Goal: Task Accomplishment & Management: Use online tool/utility

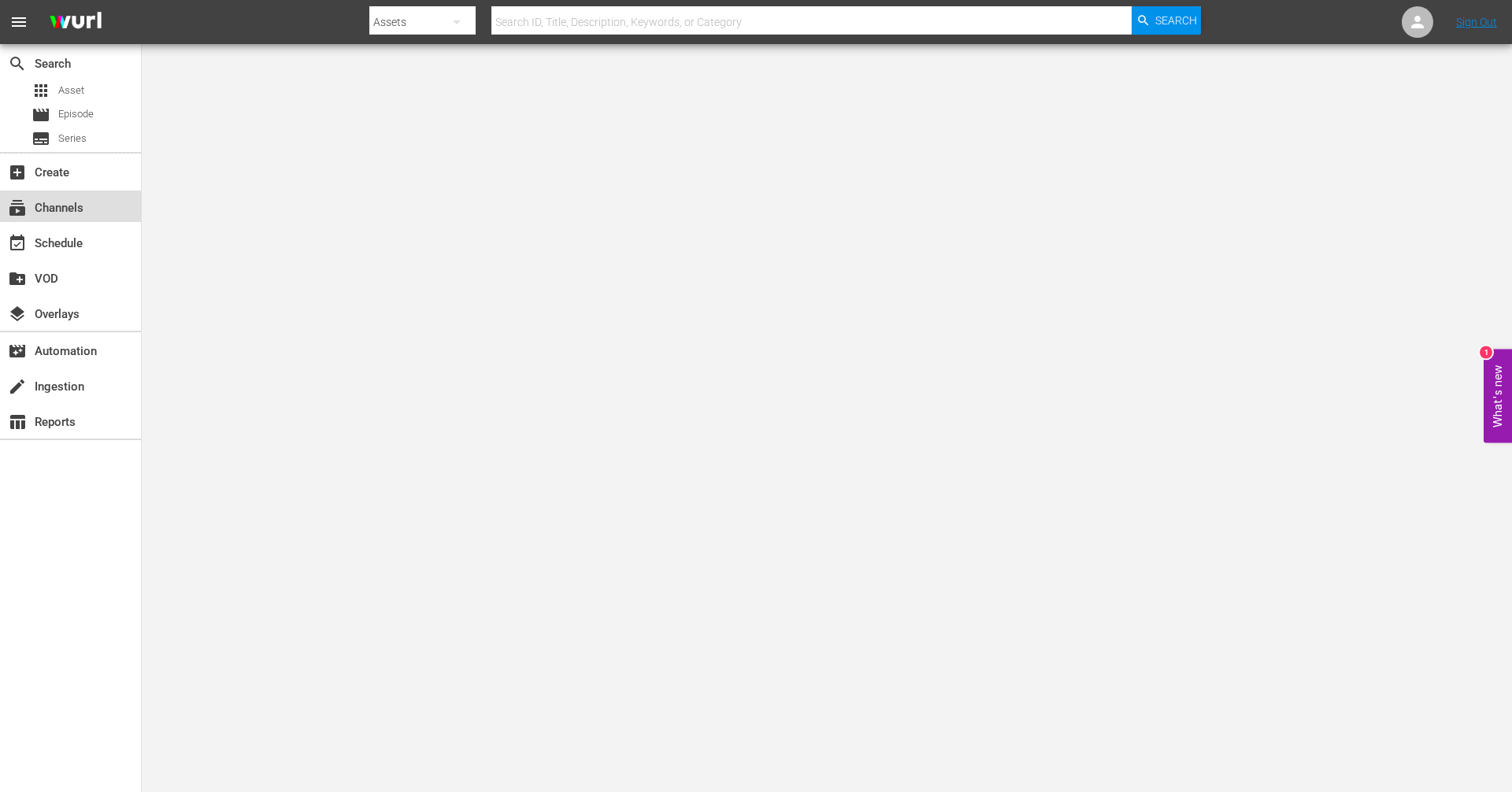
click at [67, 203] on div "subscriptions Channels" at bounding box center [44, 205] width 88 height 14
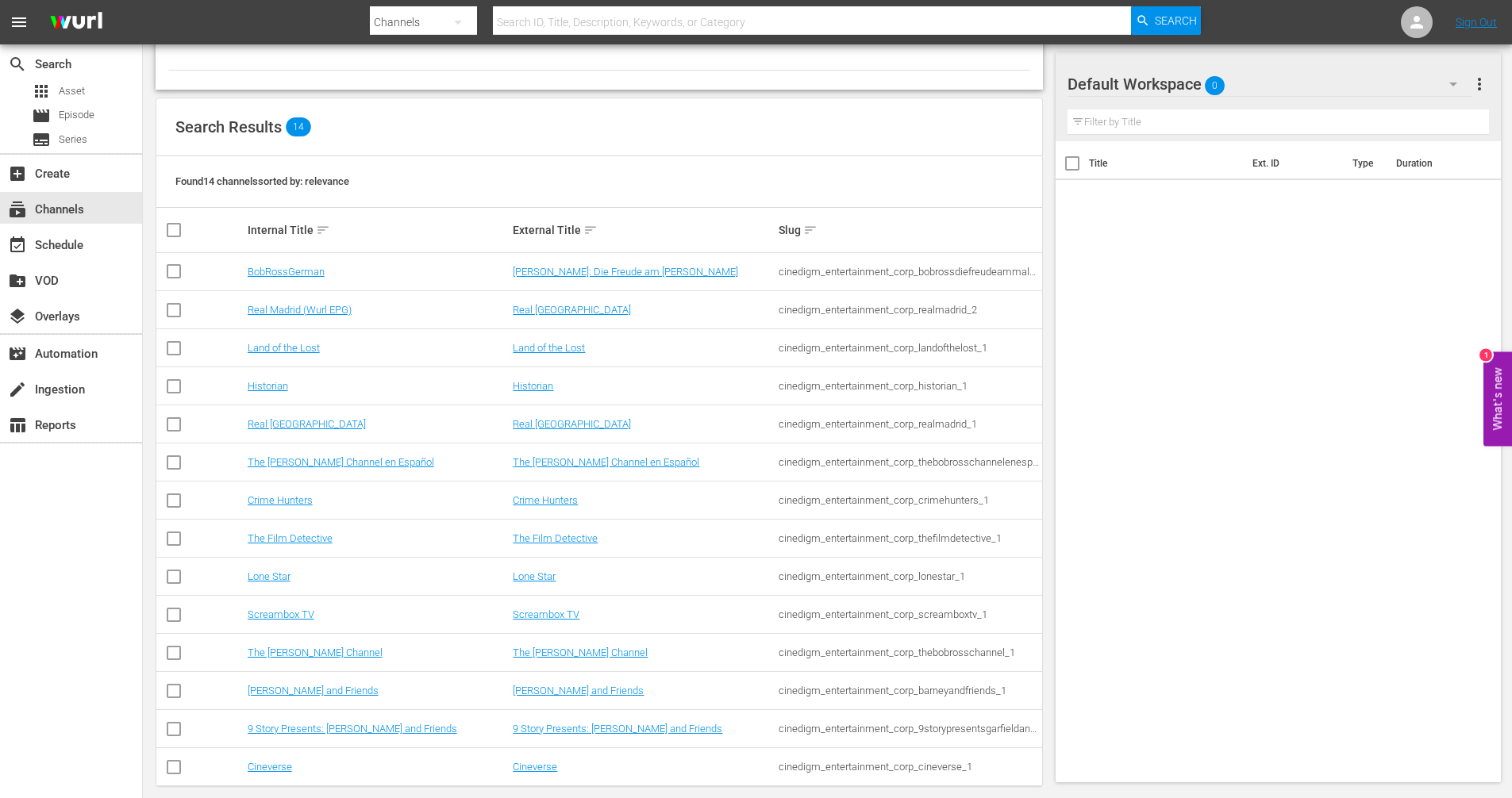
scroll to position [131, 0]
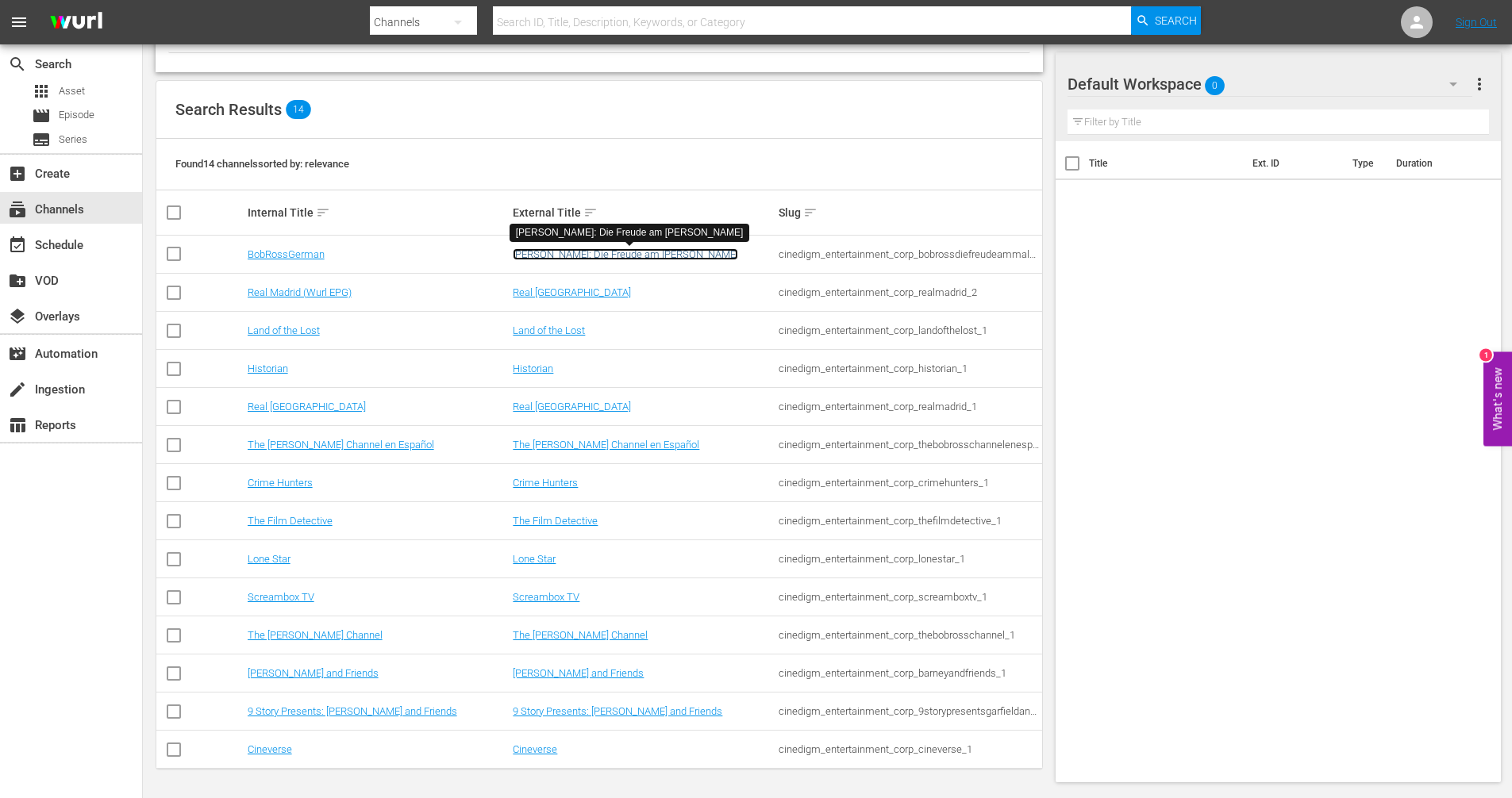
click at [559, 251] on link "[PERSON_NAME]: Die Freude am [PERSON_NAME]" at bounding box center [626, 254] width 226 height 12
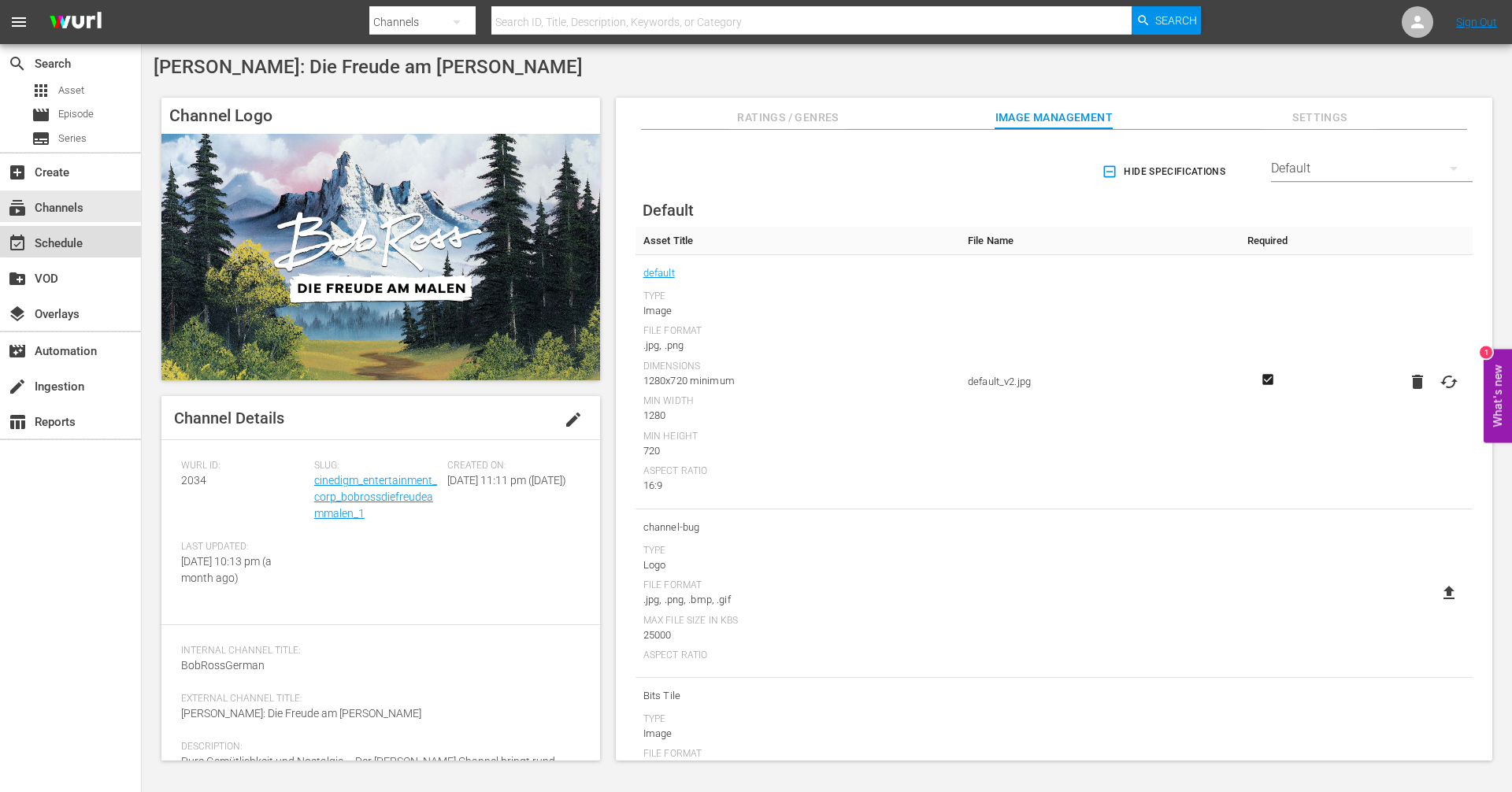
click at [77, 240] on div "event_available Schedule" at bounding box center [44, 241] width 88 height 14
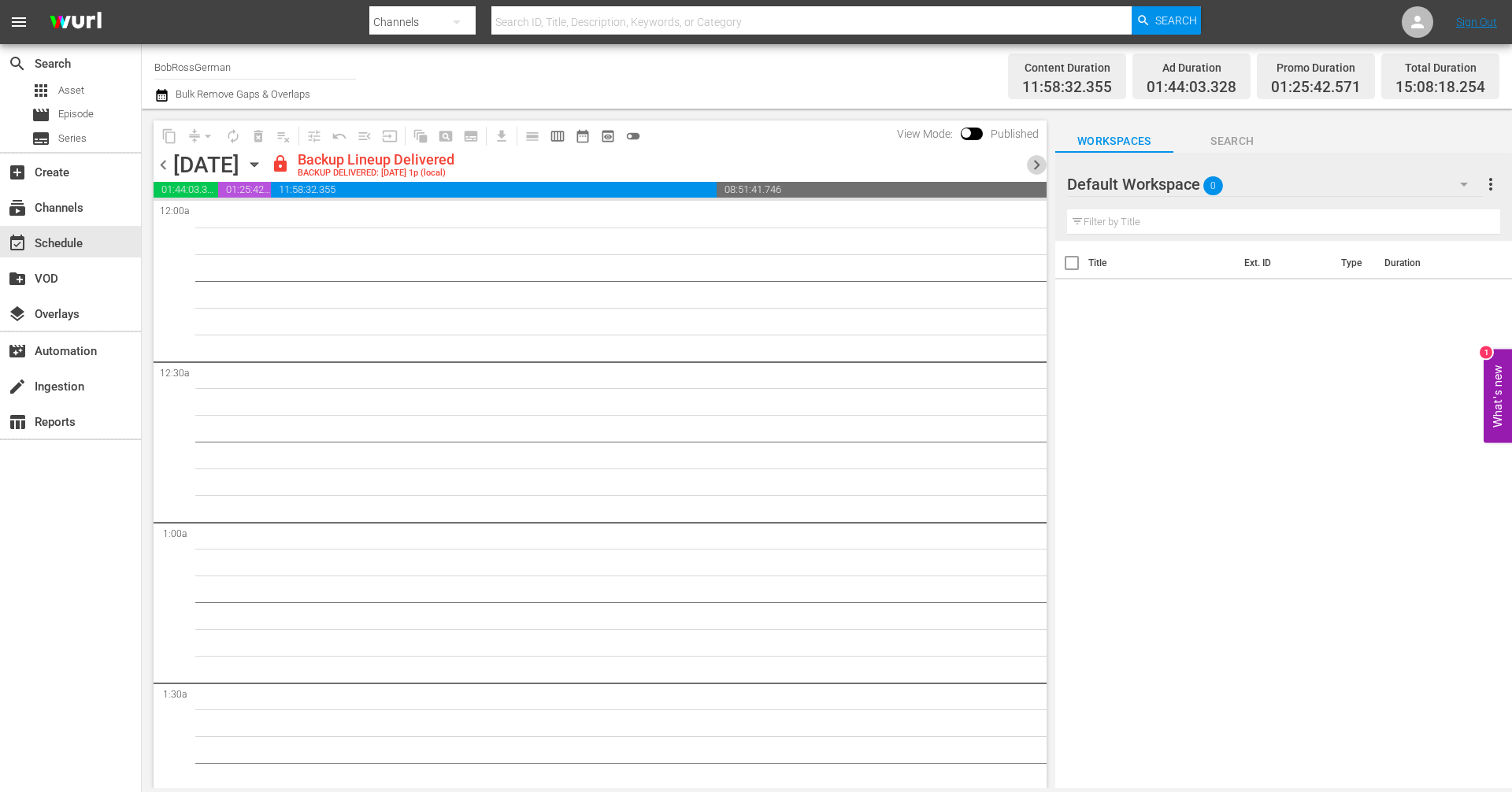
click at [1039, 166] on span "chevron_right" at bounding box center [1036, 165] width 20 height 20
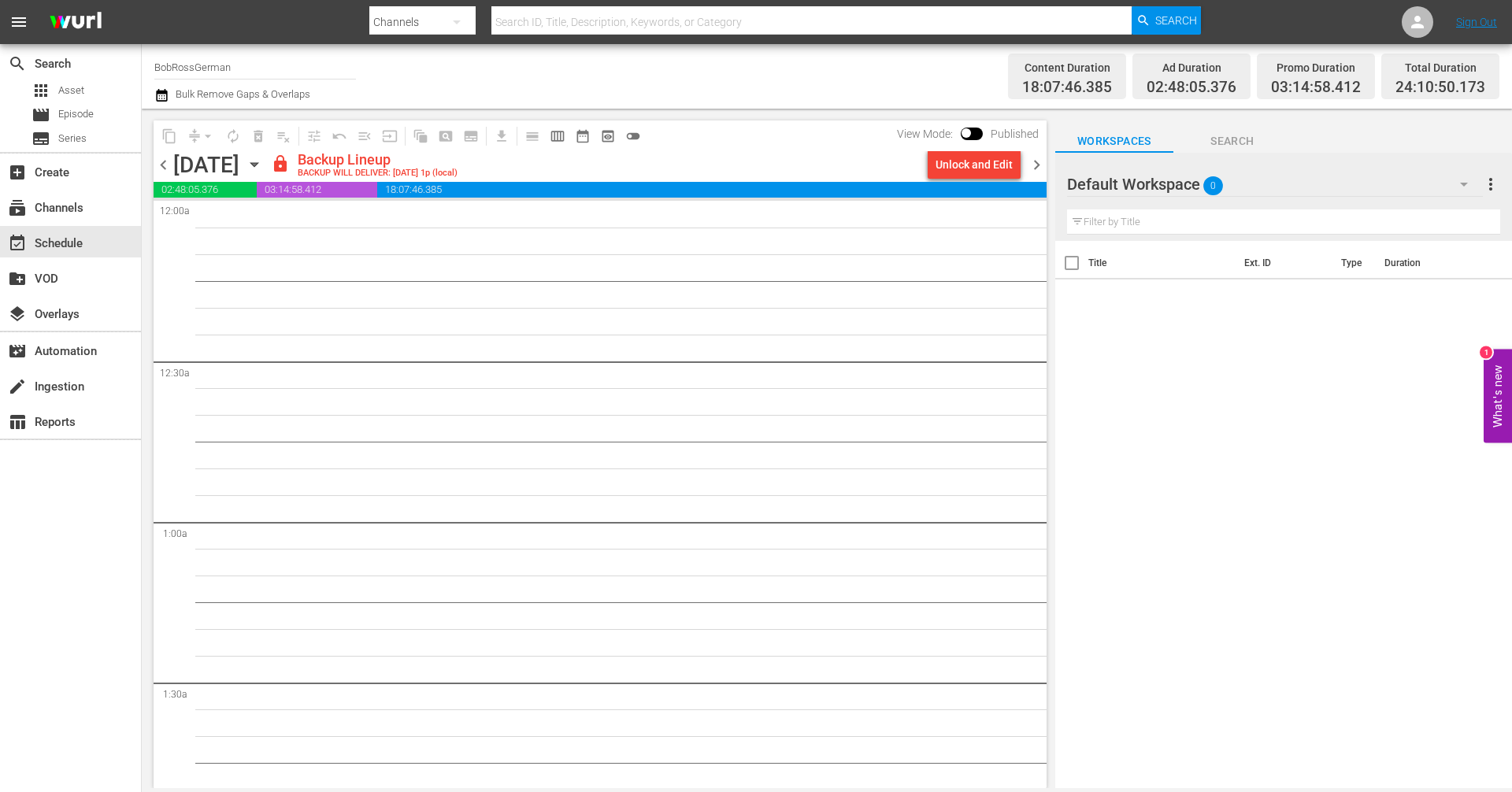
click at [1036, 169] on span "chevron_right" at bounding box center [1036, 165] width 20 height 20
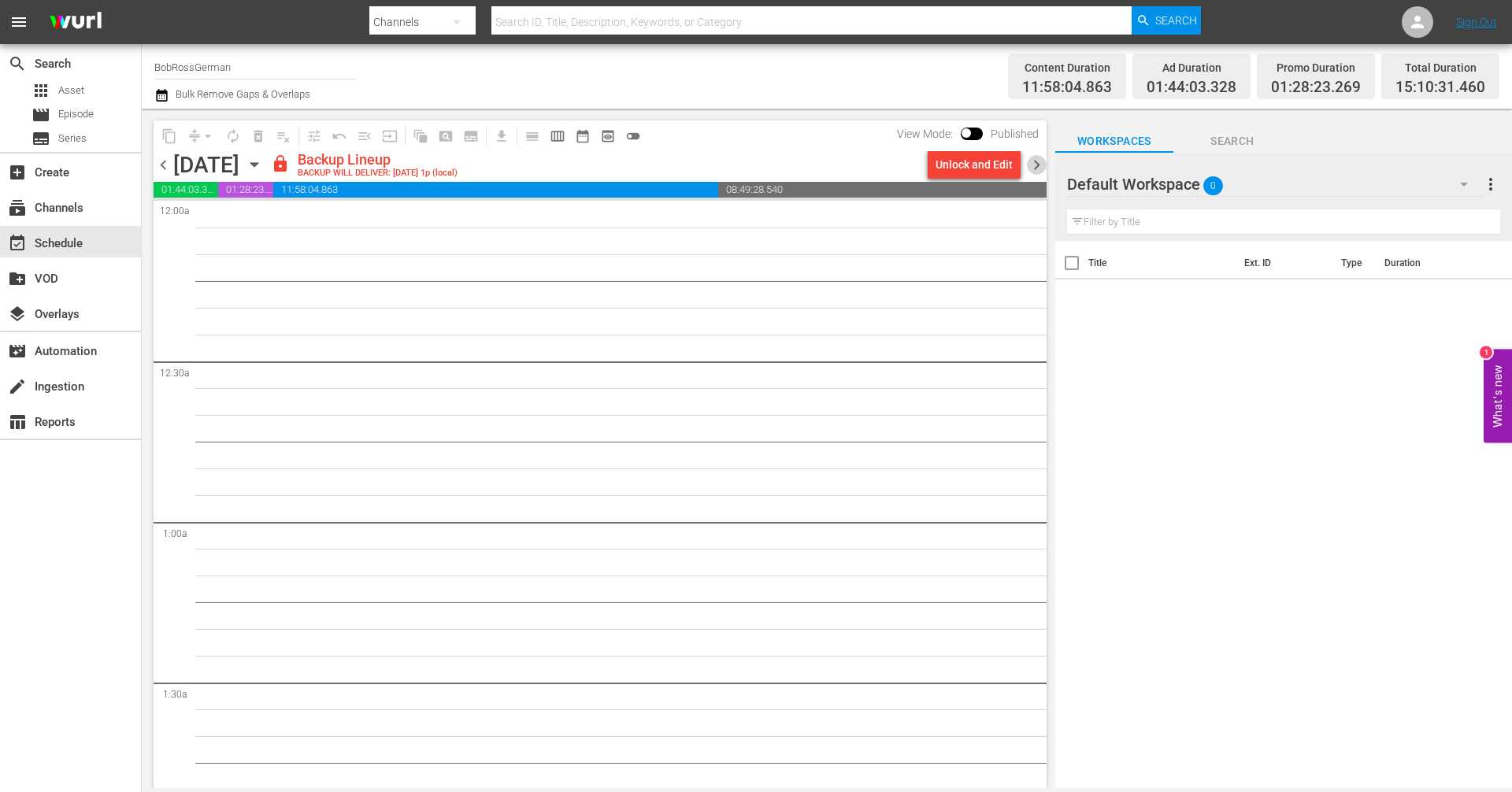
click at [1038, 163] on span "chevron_right" at bounding box center [1036, 165] width 20 height 20
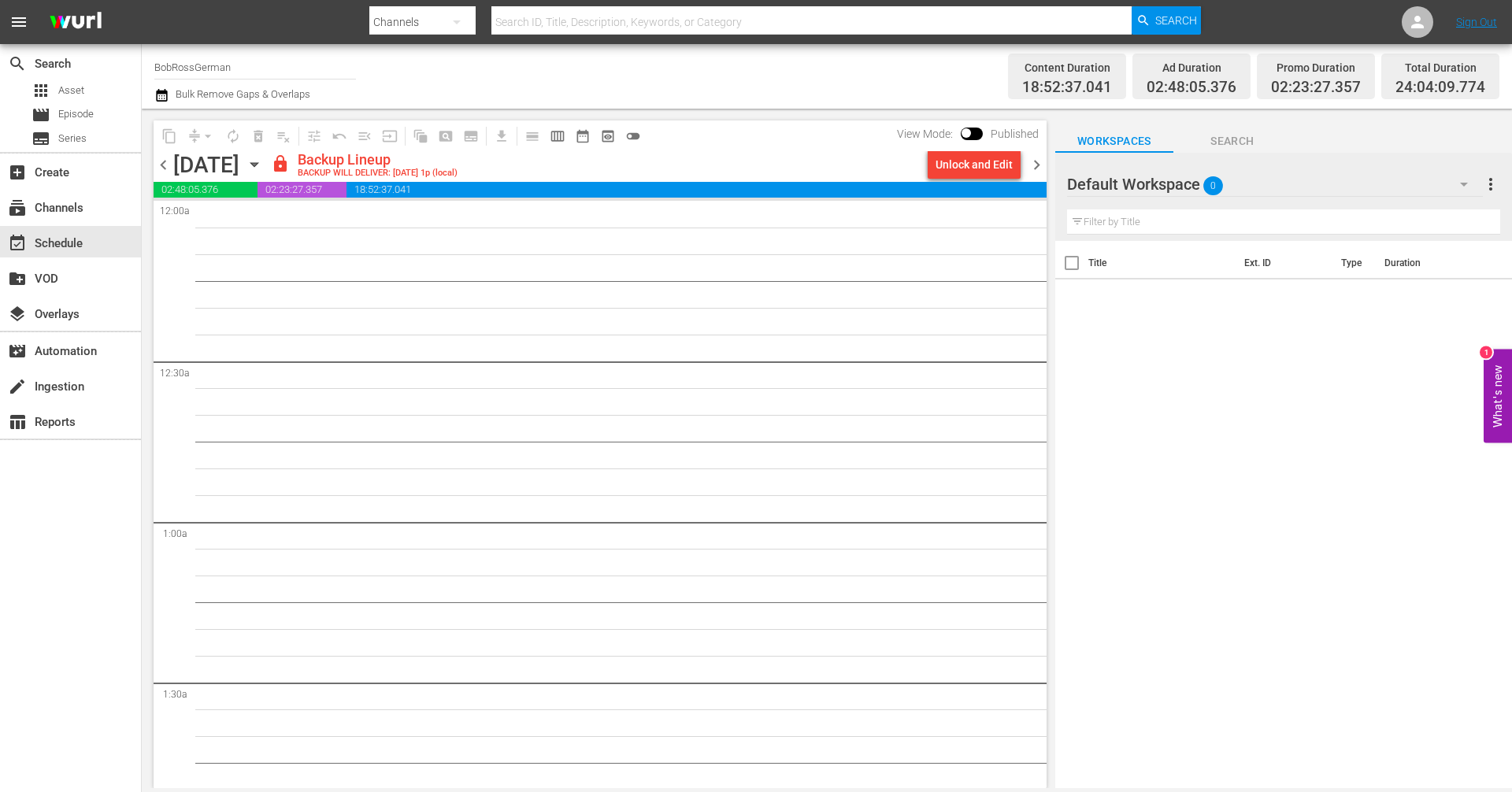
click at [1041, 171] on span "chevron_right" at bounding box center [1036, 165] width 20 height 20
click at [170, 167] on span "chevron_left" at bounding box center [163, 165] width 20 height 20
click at [72, 212] on div "subscriptions Channels" at bounding box center [44, 205] width 88 height 14
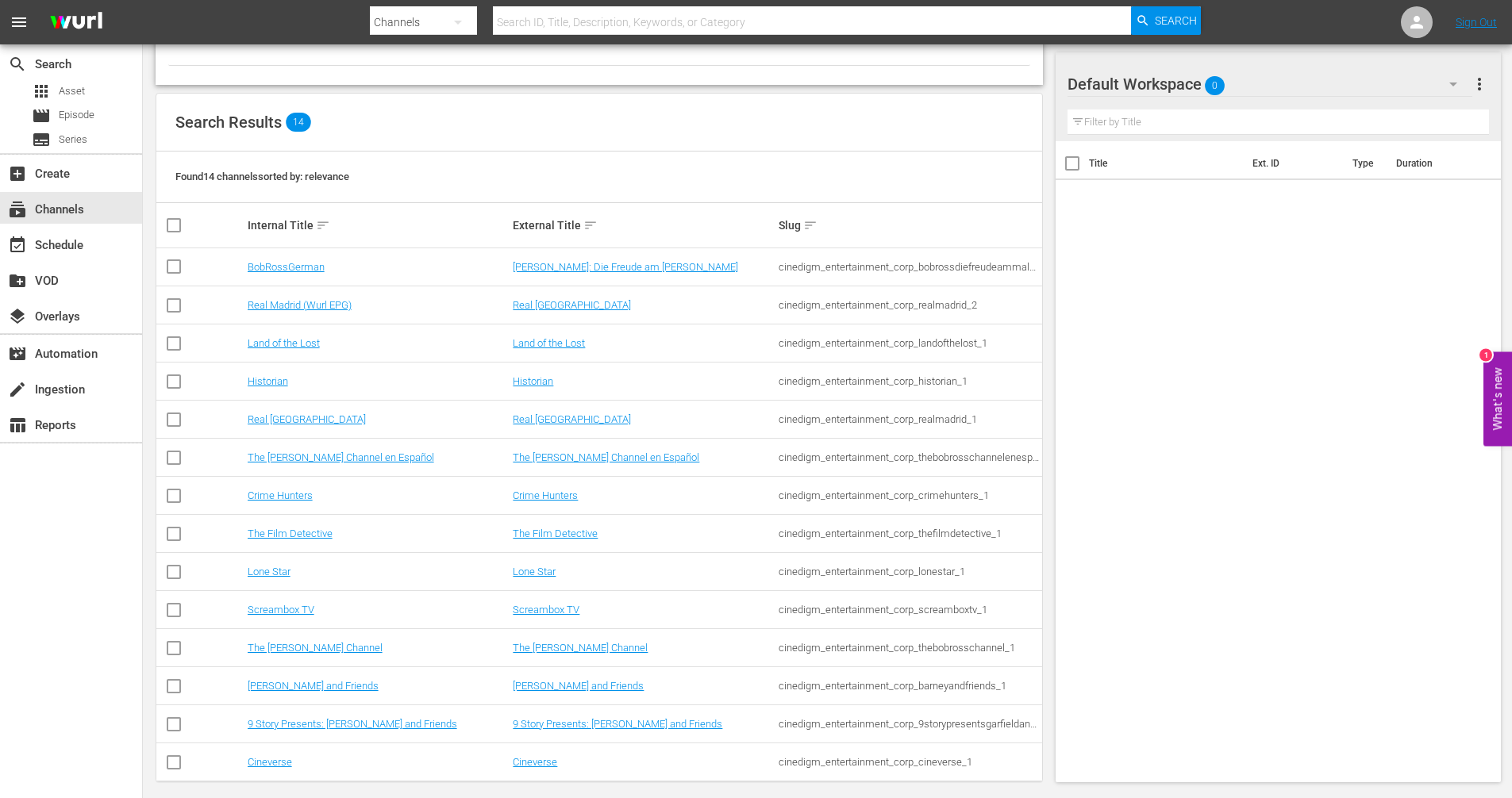
scroll to position [124, 0]
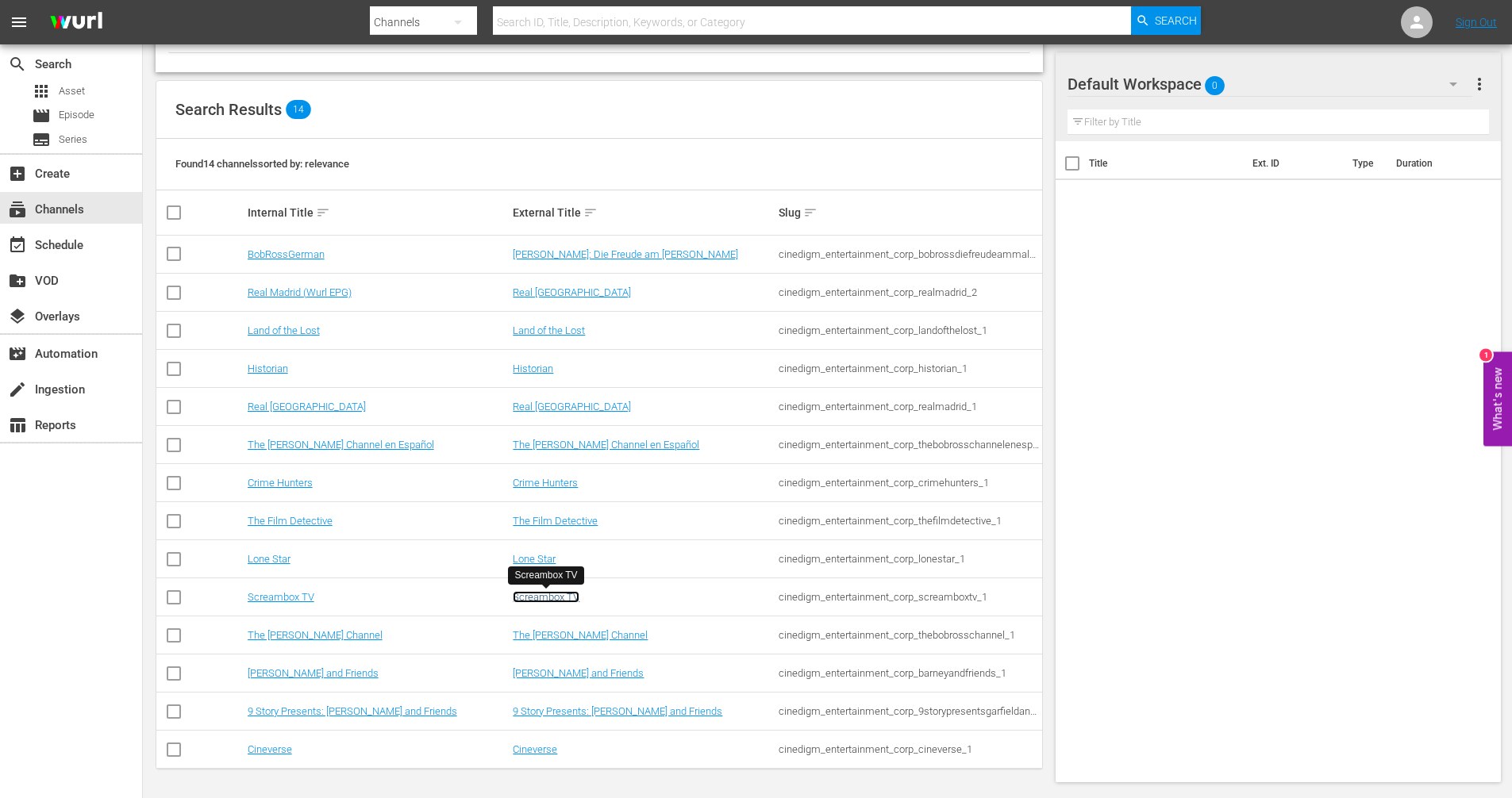
click at [553, 597] on link "Screambox TV" at bounding box center [546, 596] width 67 height 12
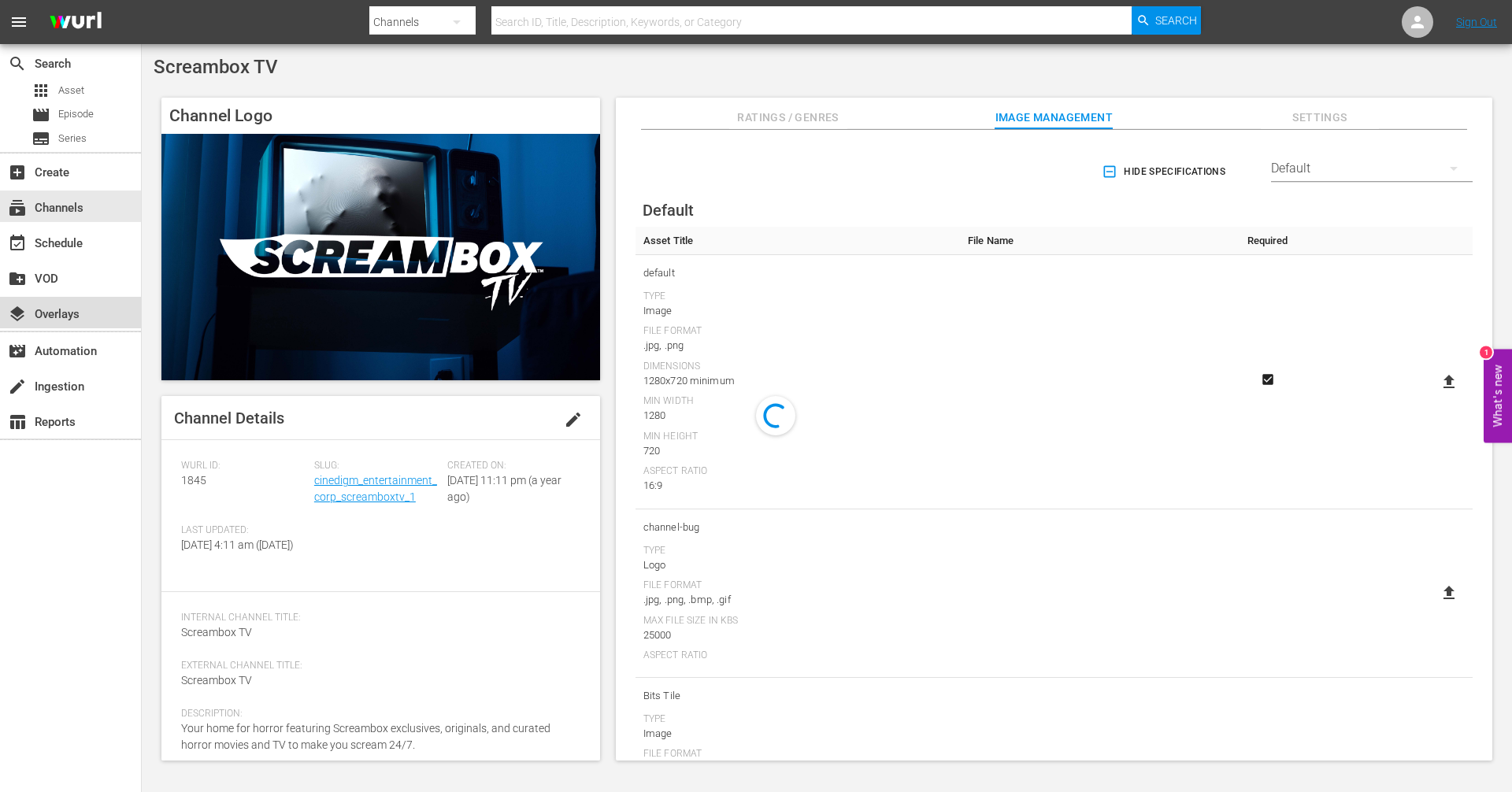
click at [78, 316] on div "layers Overlays" at bounding box center [44, 312] width 88 height 14
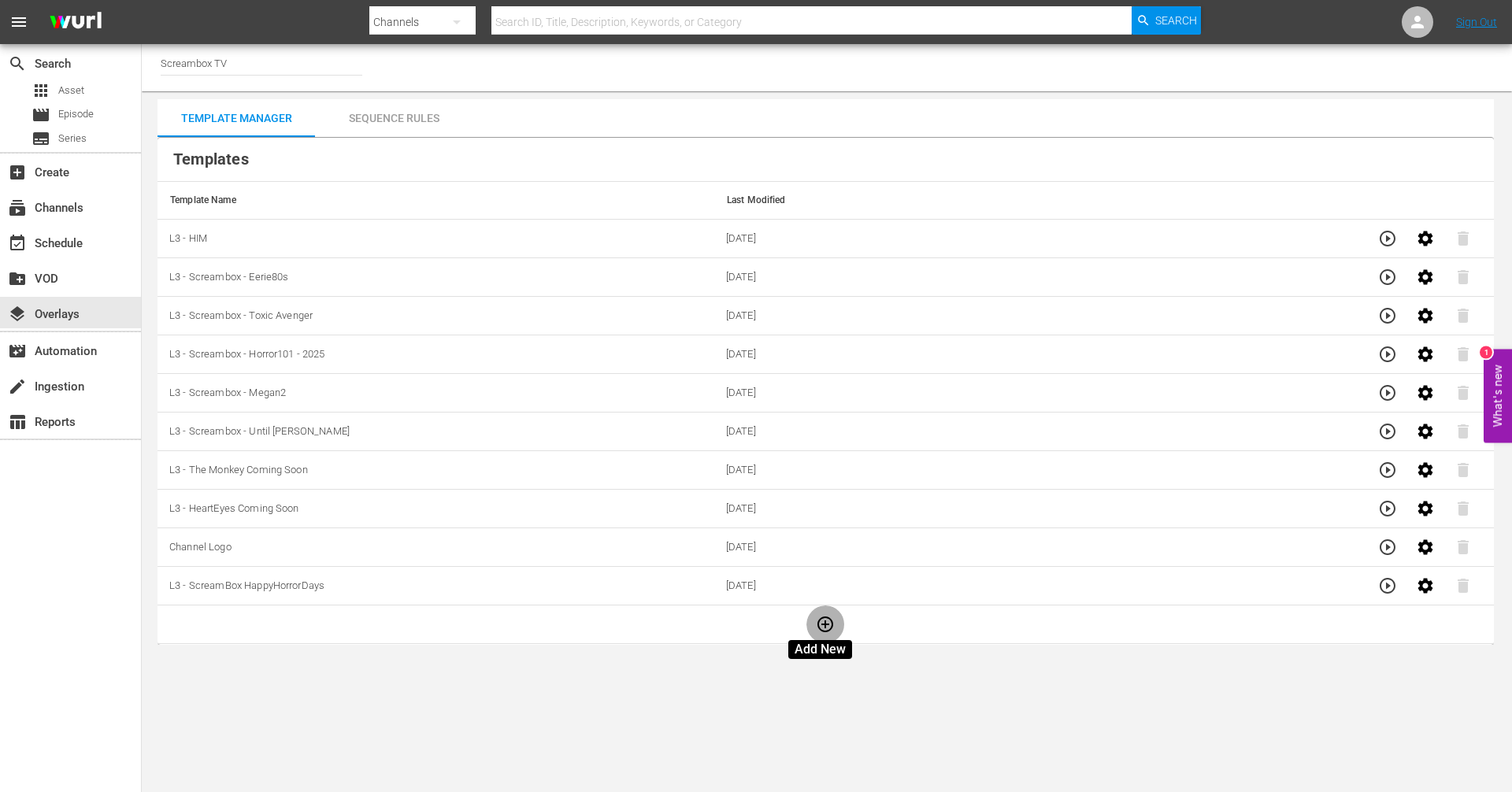
click at [818, 628] on icon "button" at bounding box center [826, 625] width 16 height 16
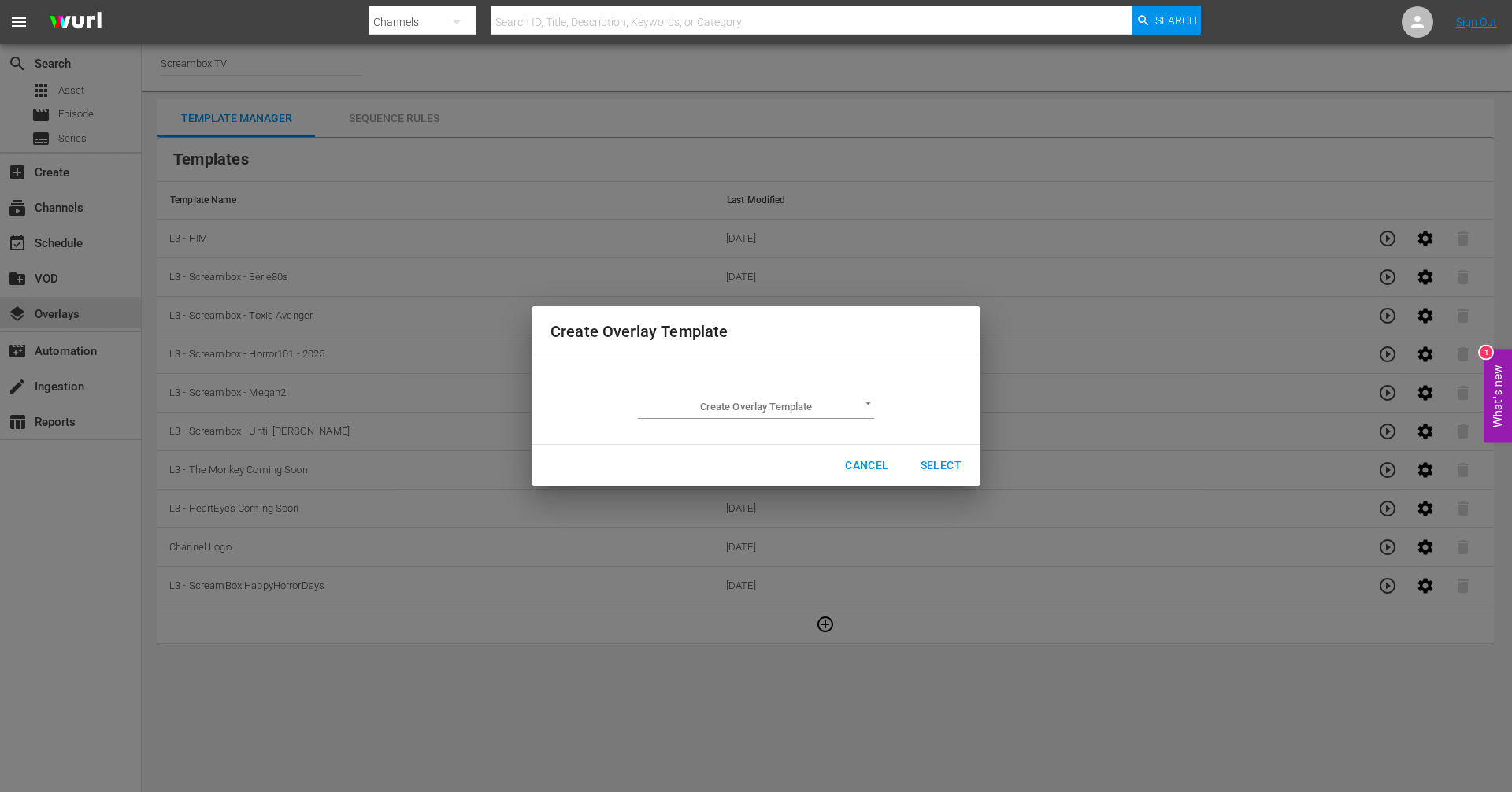
click at [832, 399] on body "menu Search By Channels Search ID, Title, Description, Keywords, or Category Se…" at bounding box center [756, 396] width 1512 height 792
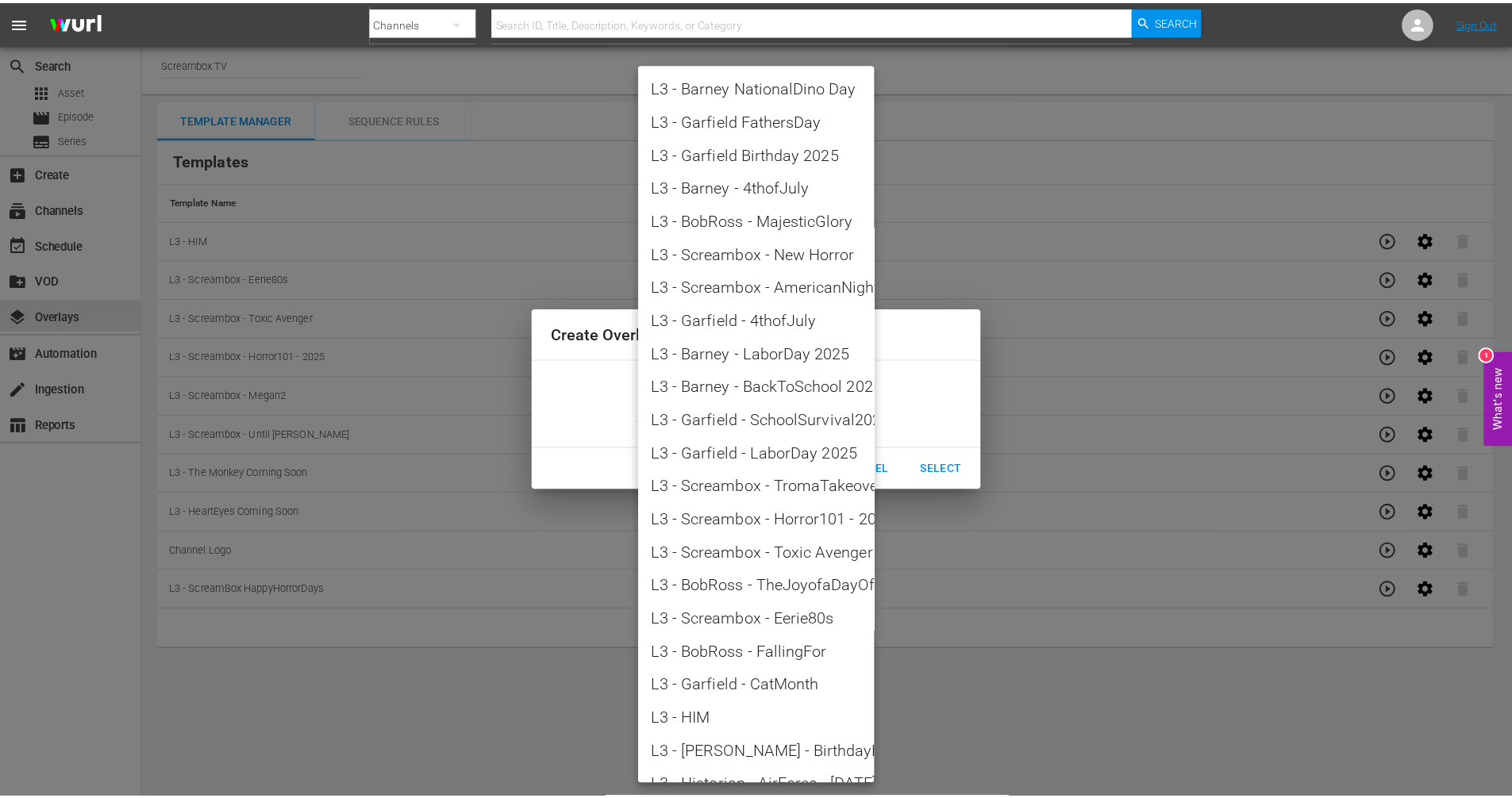
scroll to position [1690, 0]
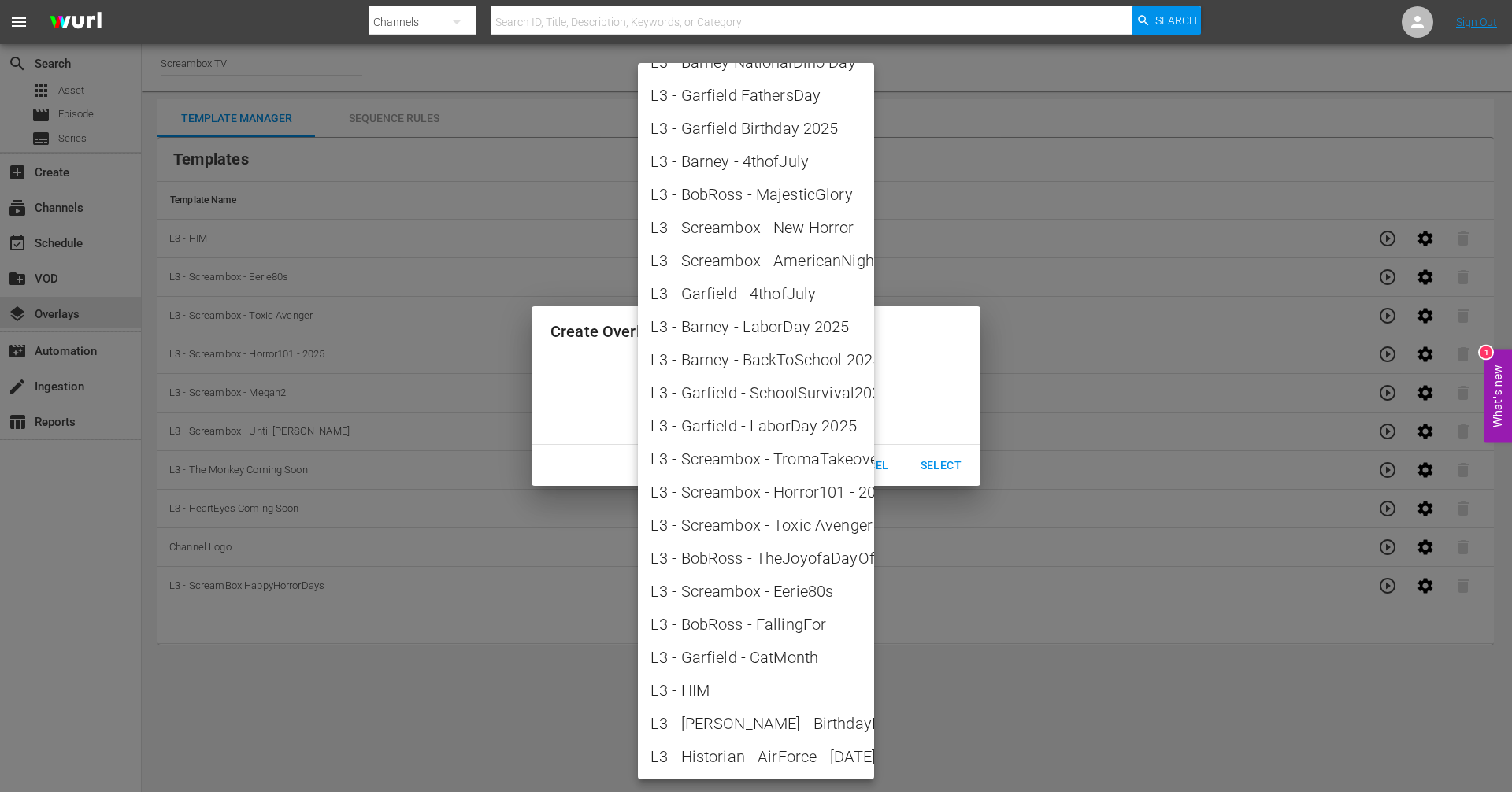
click at [910, 624] on div at bounding box center [756, 396] width 1512 height 792
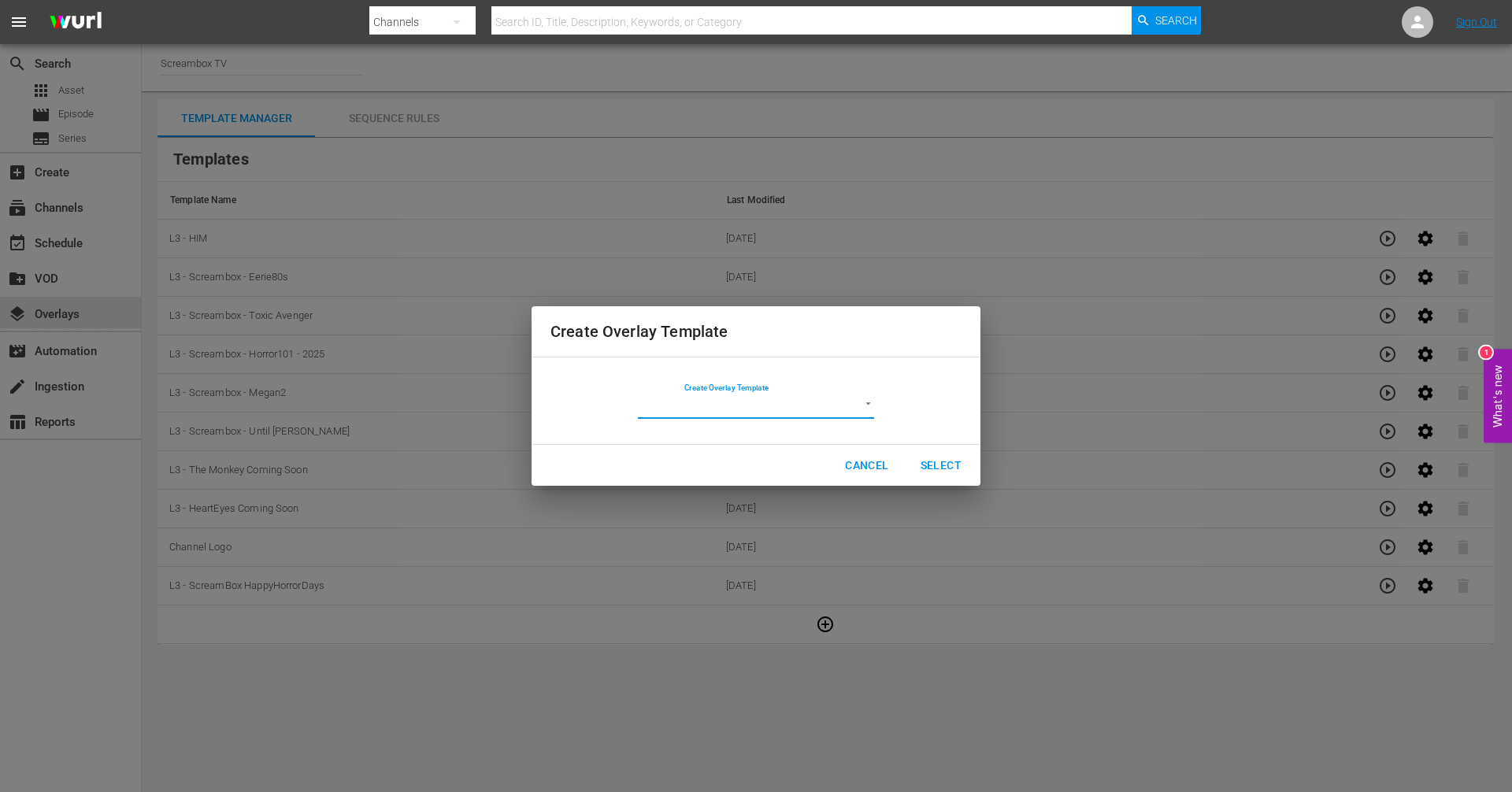
click at [848, 460] on span "Cancel" at bounding box center [867, 466] width 44 height 20
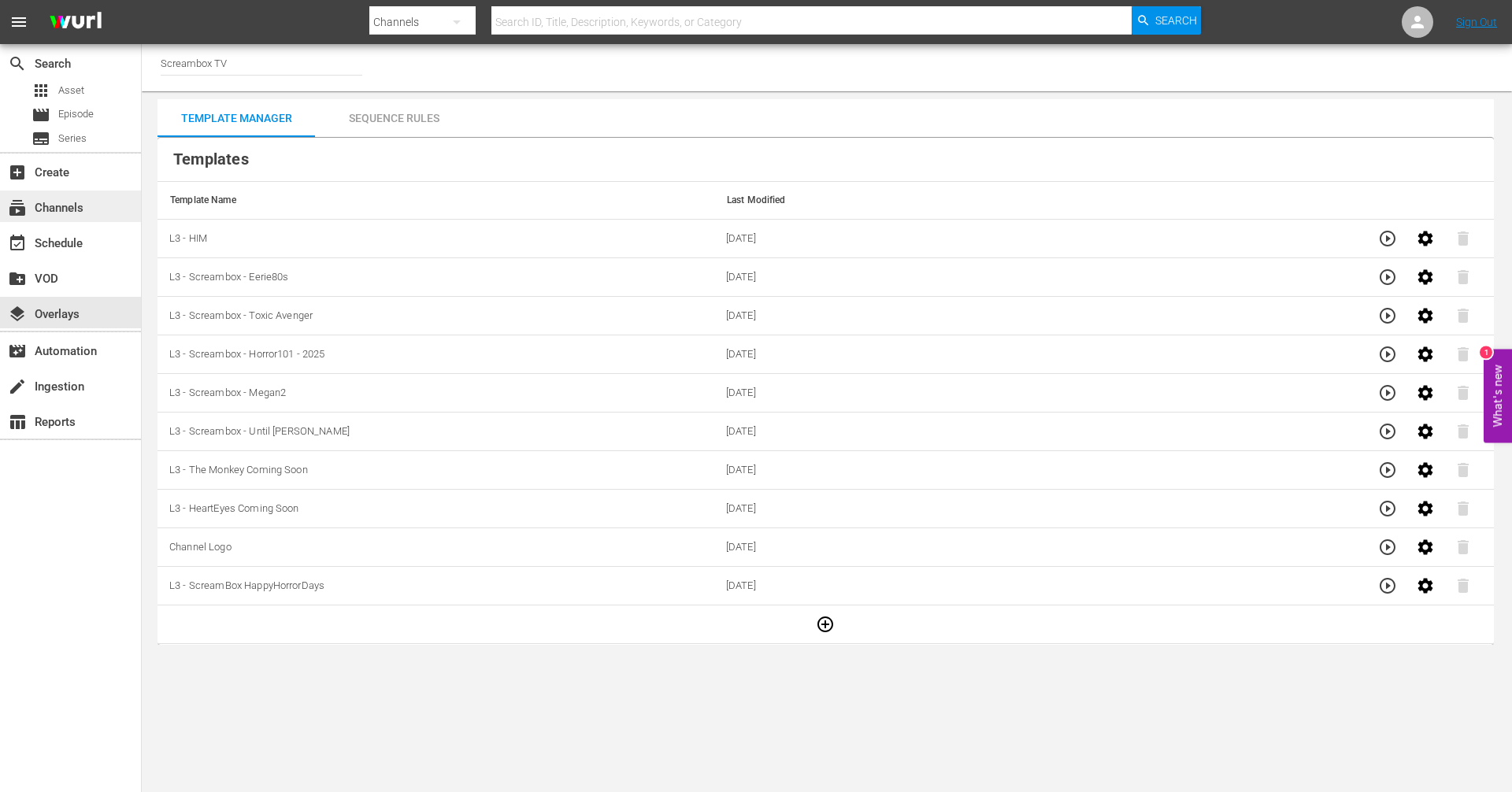
click at [54, 213] on div "subscriptions Channels" at bounding box center [44, 205] width 88 height 14
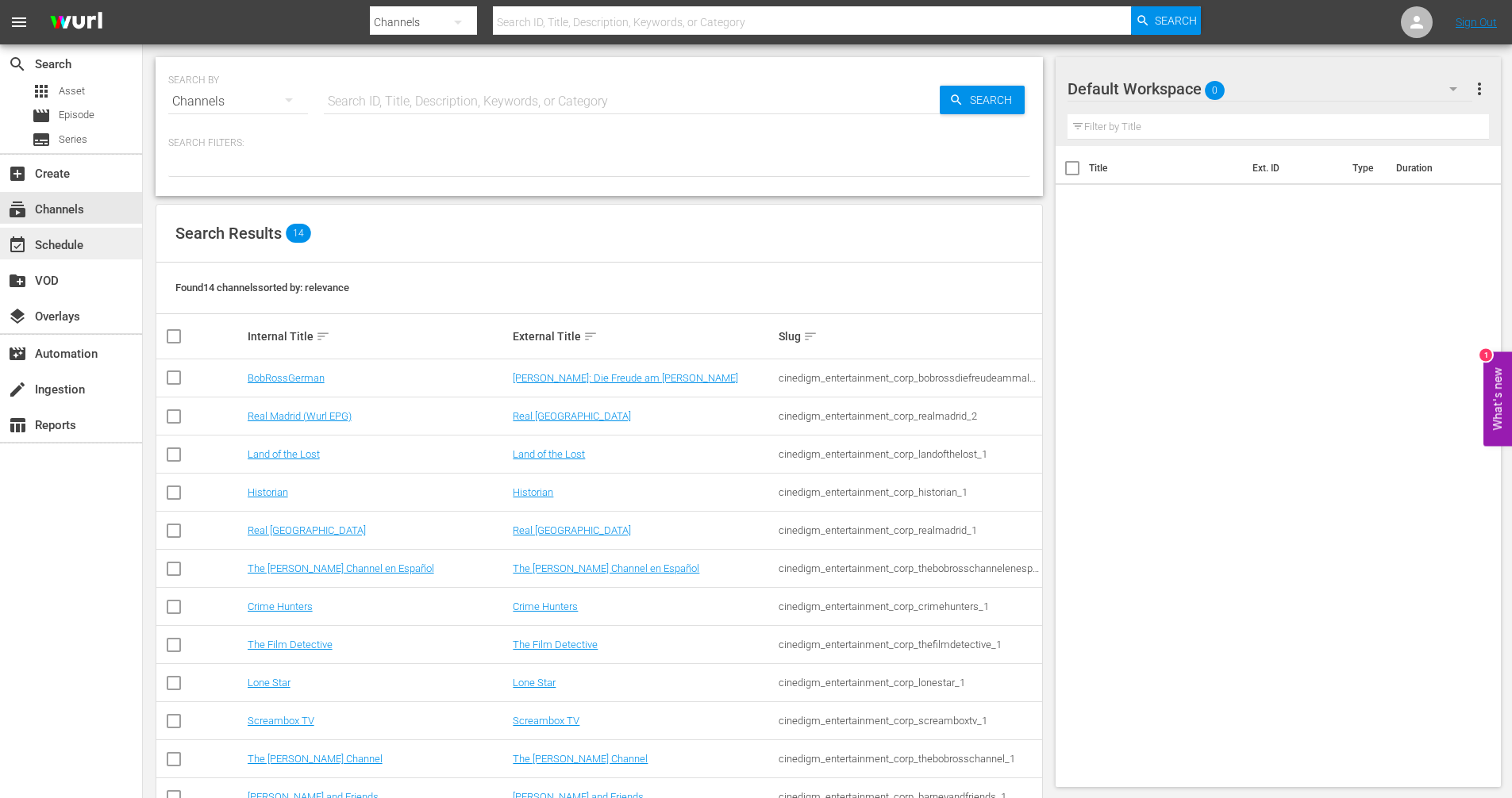
click at [66, 245] on div "event_available Schedule" at bounding box center [44, 243] width 89 height 14
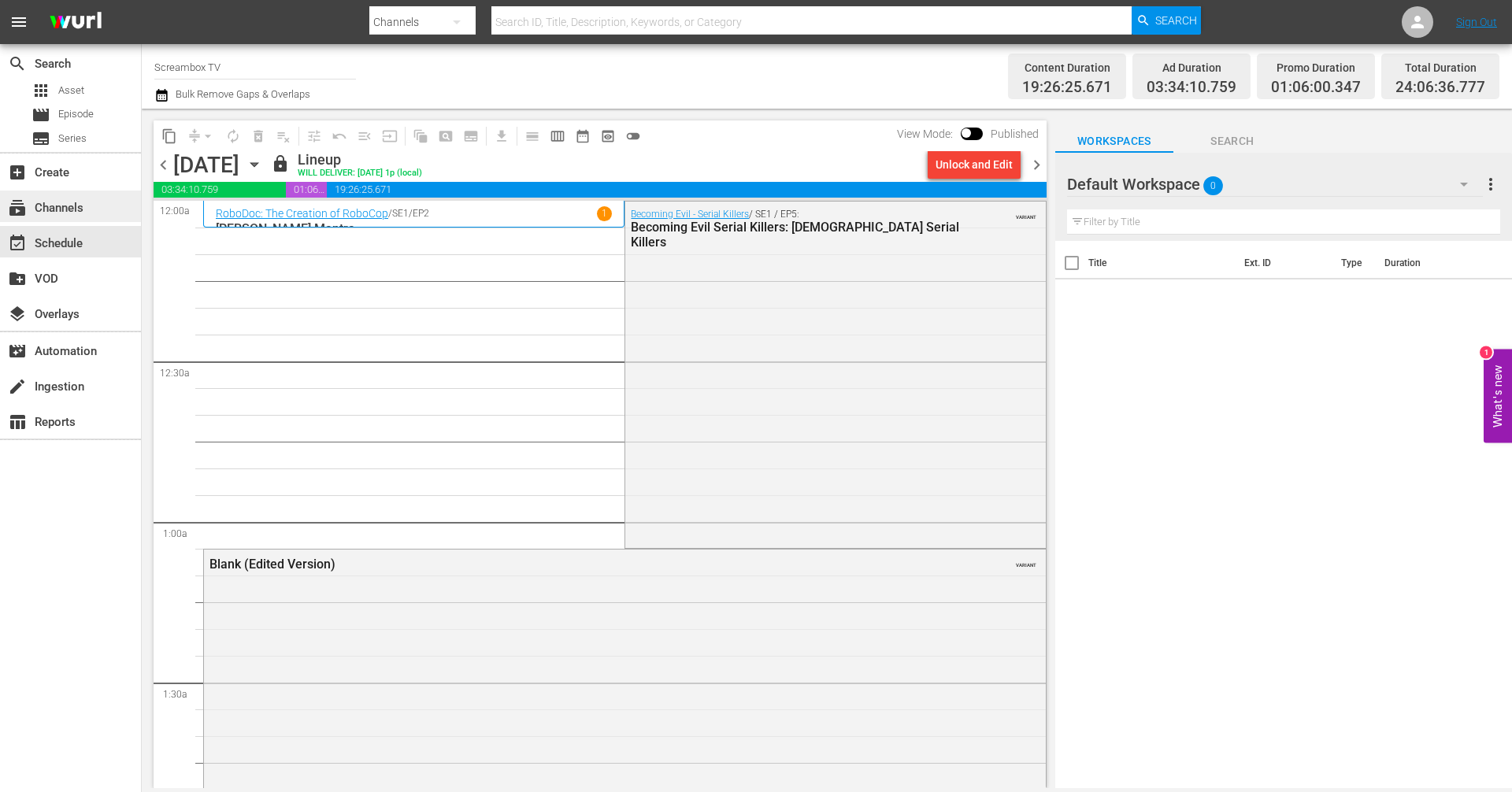
click at [84, 206] on div "subscriptions Channels" at bounding box center [44, 205] width 88 height 14
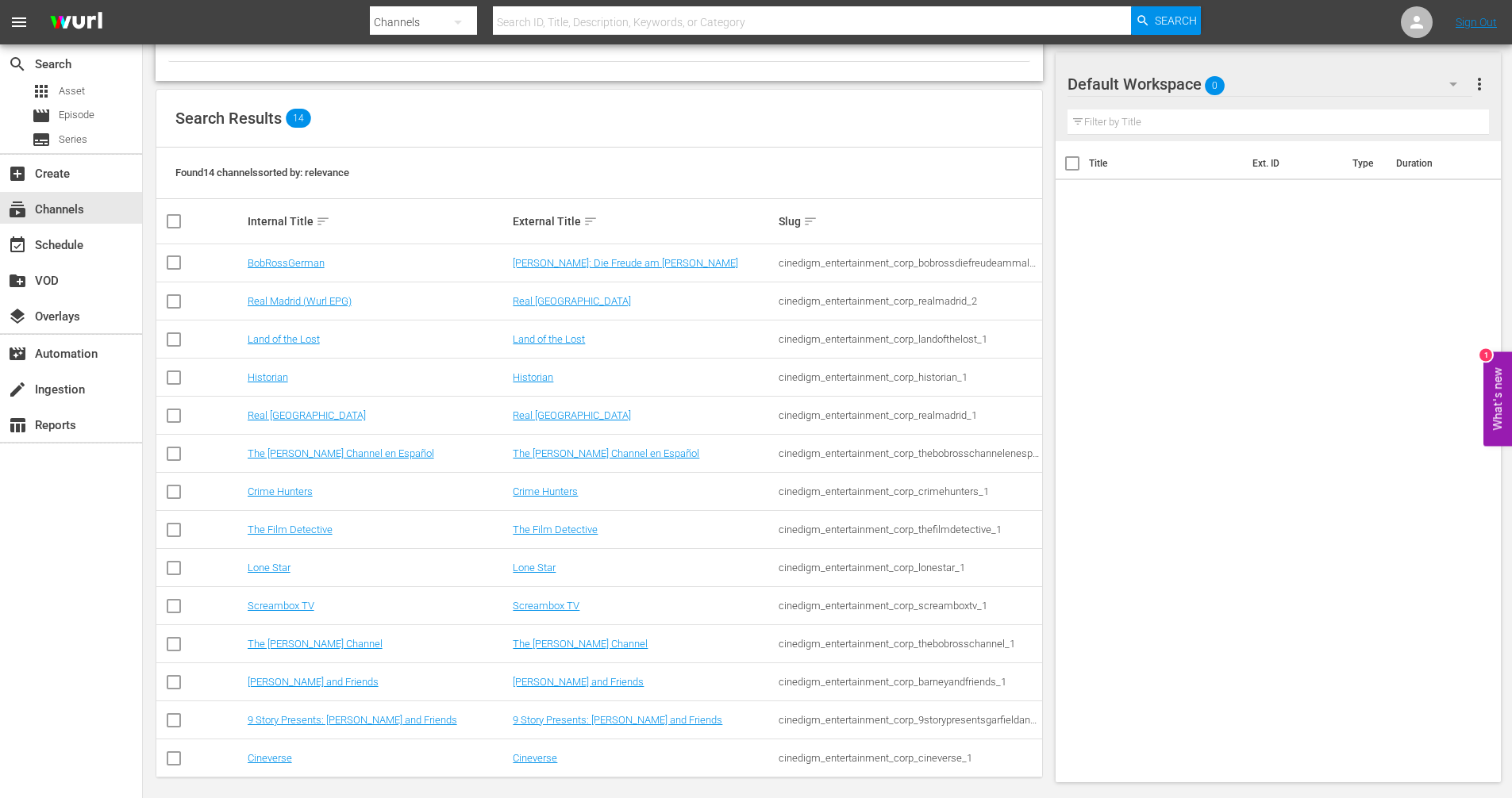
scroll to position [124, 0]
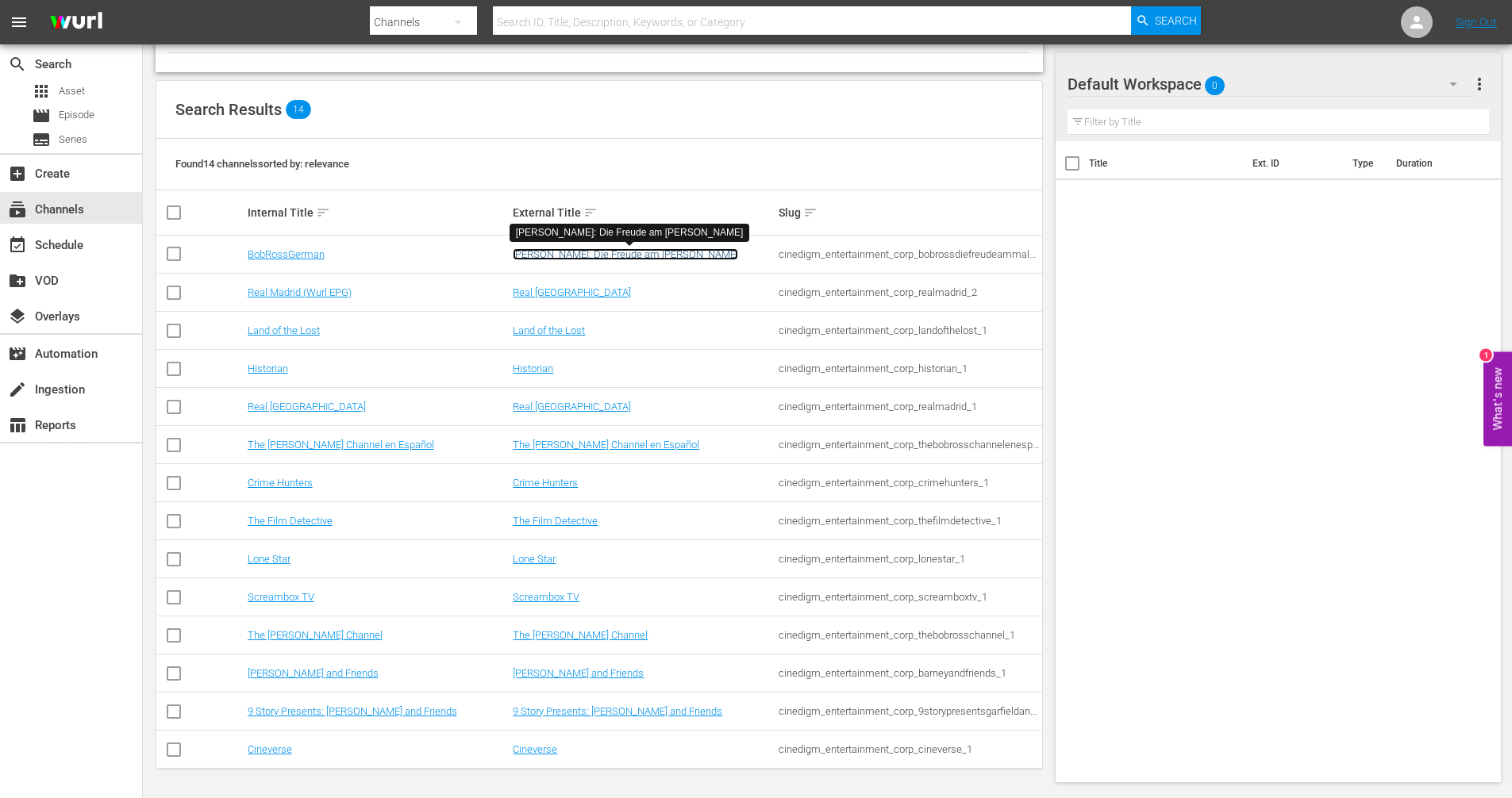
click at [535, 249] on link "[PERSON_NAME]: Die Freude am [PERSON_NAME]" at bounding box center [626, 254] width 226 height 12
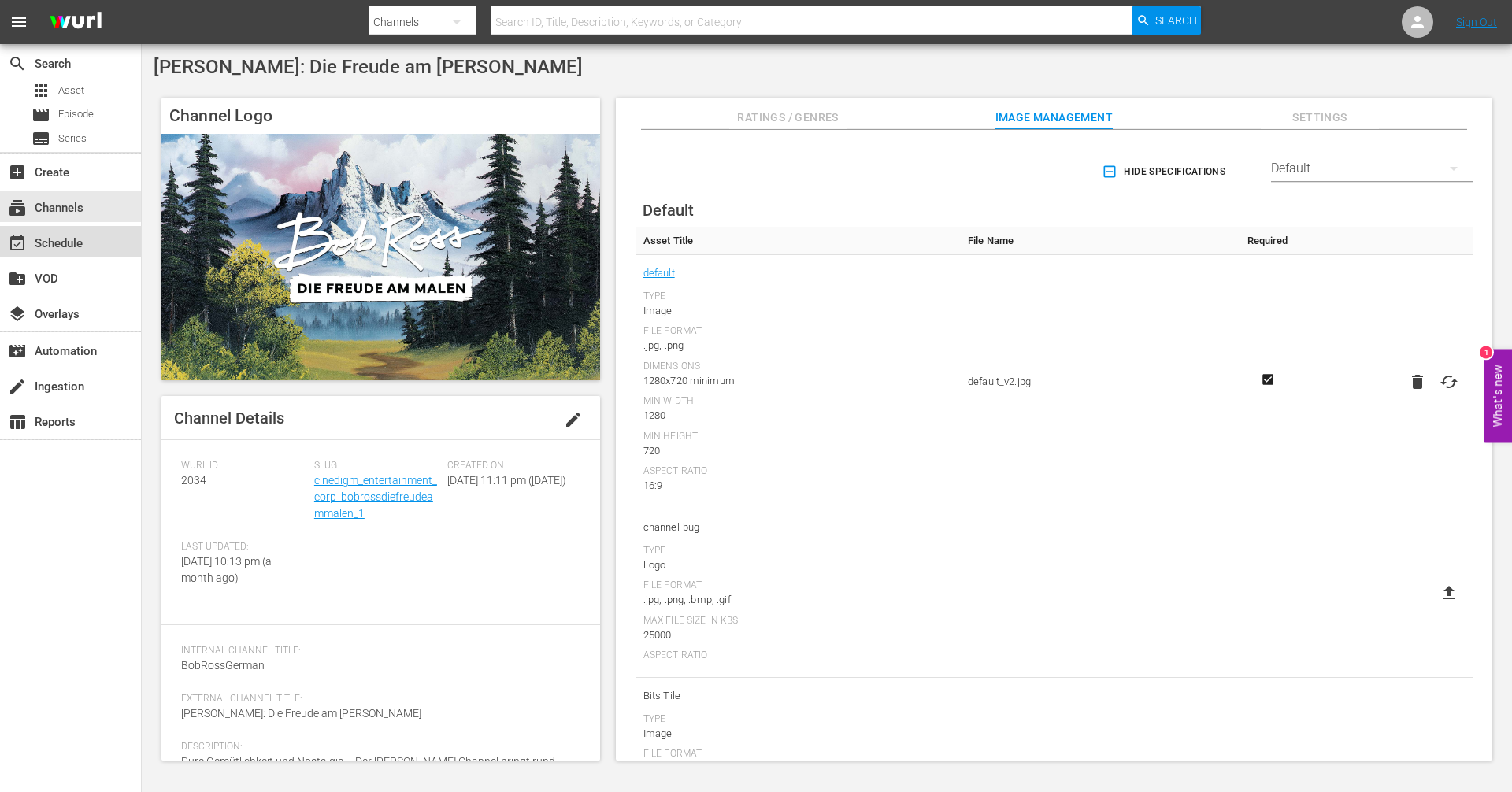
click at [72, 244] on div "event_available Schedule" at bounding box center [44, 241] width 88 height 14
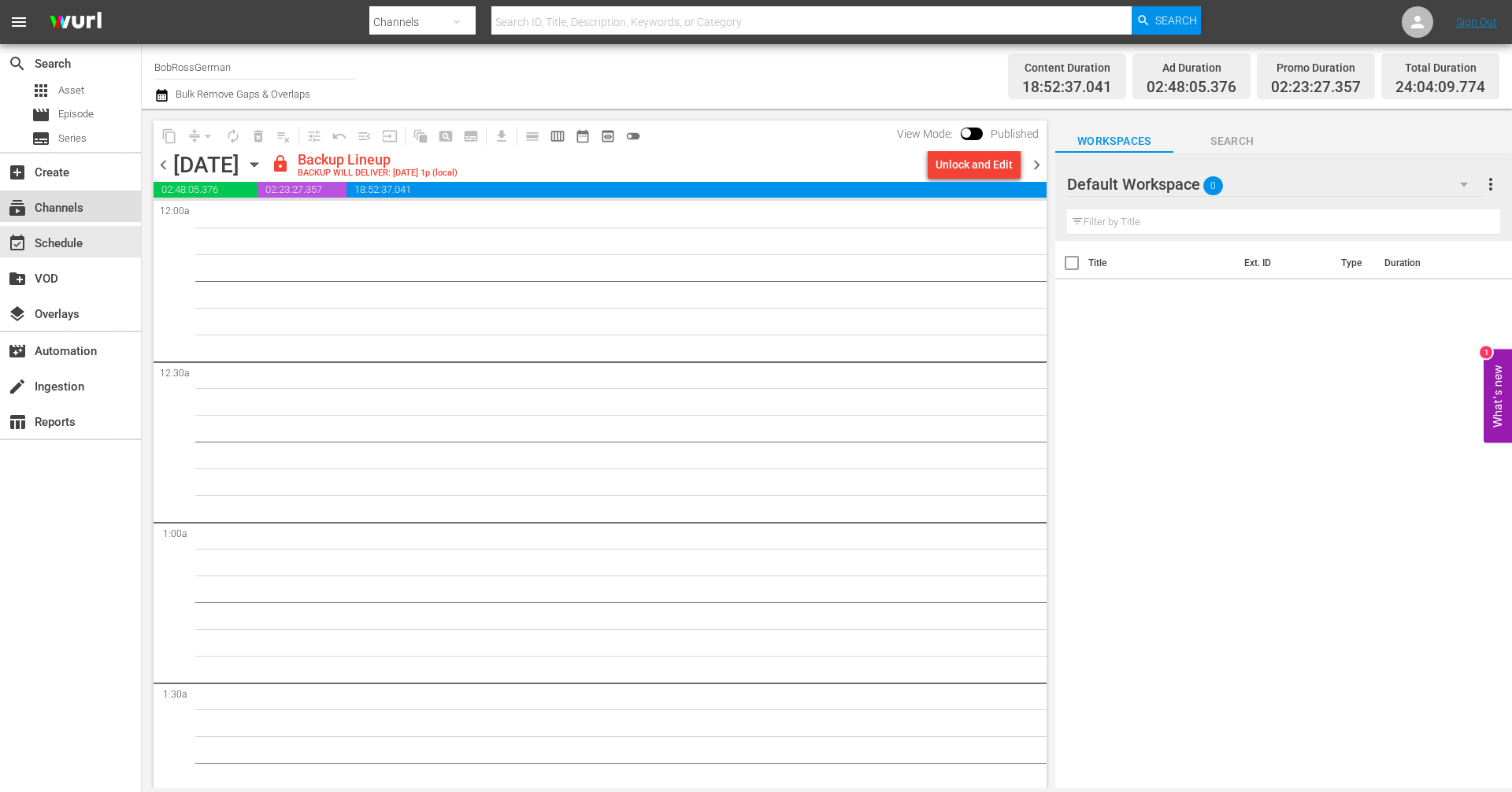
click at [62, 205] on div "subscriptions Channels" at bounding box center [44, 205] width 88 height 14
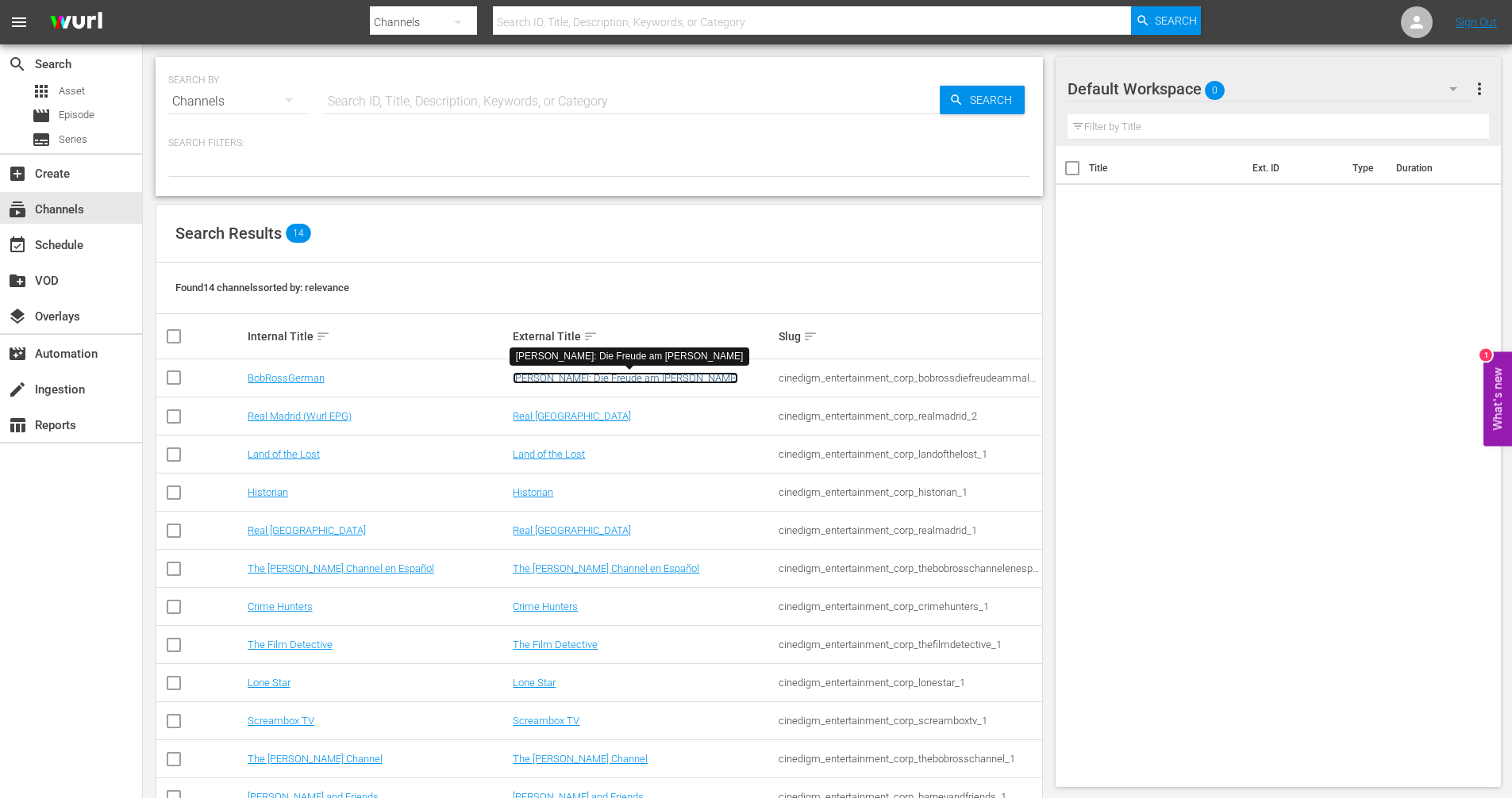
click at [523, 378] on link "[PERSON_NAME]: Die Freude am [PERSON_NAME]" at bounding box center [626, 378] width 226 height 12
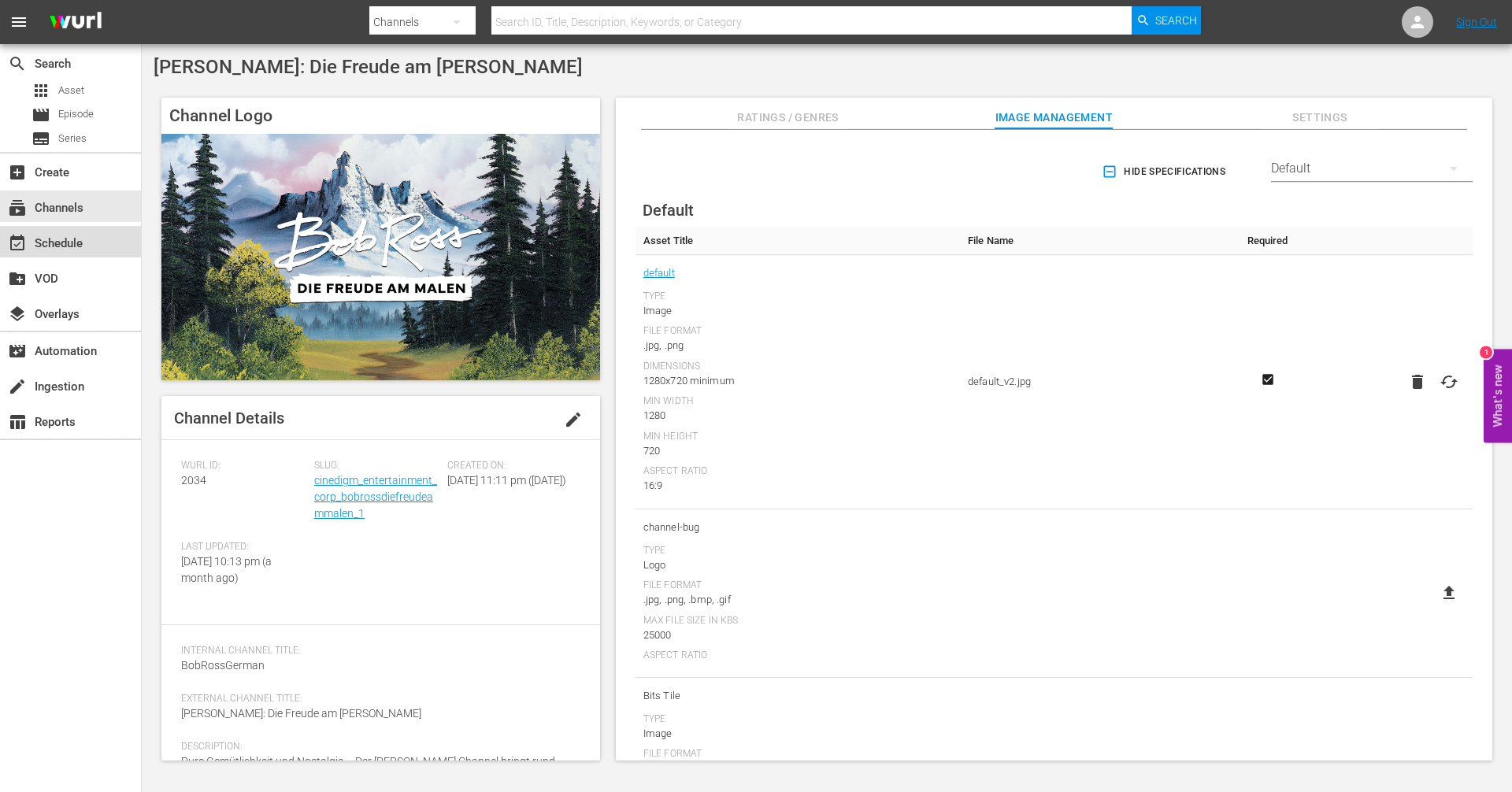
click at [66, 240] on div "event_available Schedule" at bounding box center [44, 241] width 88 height 14
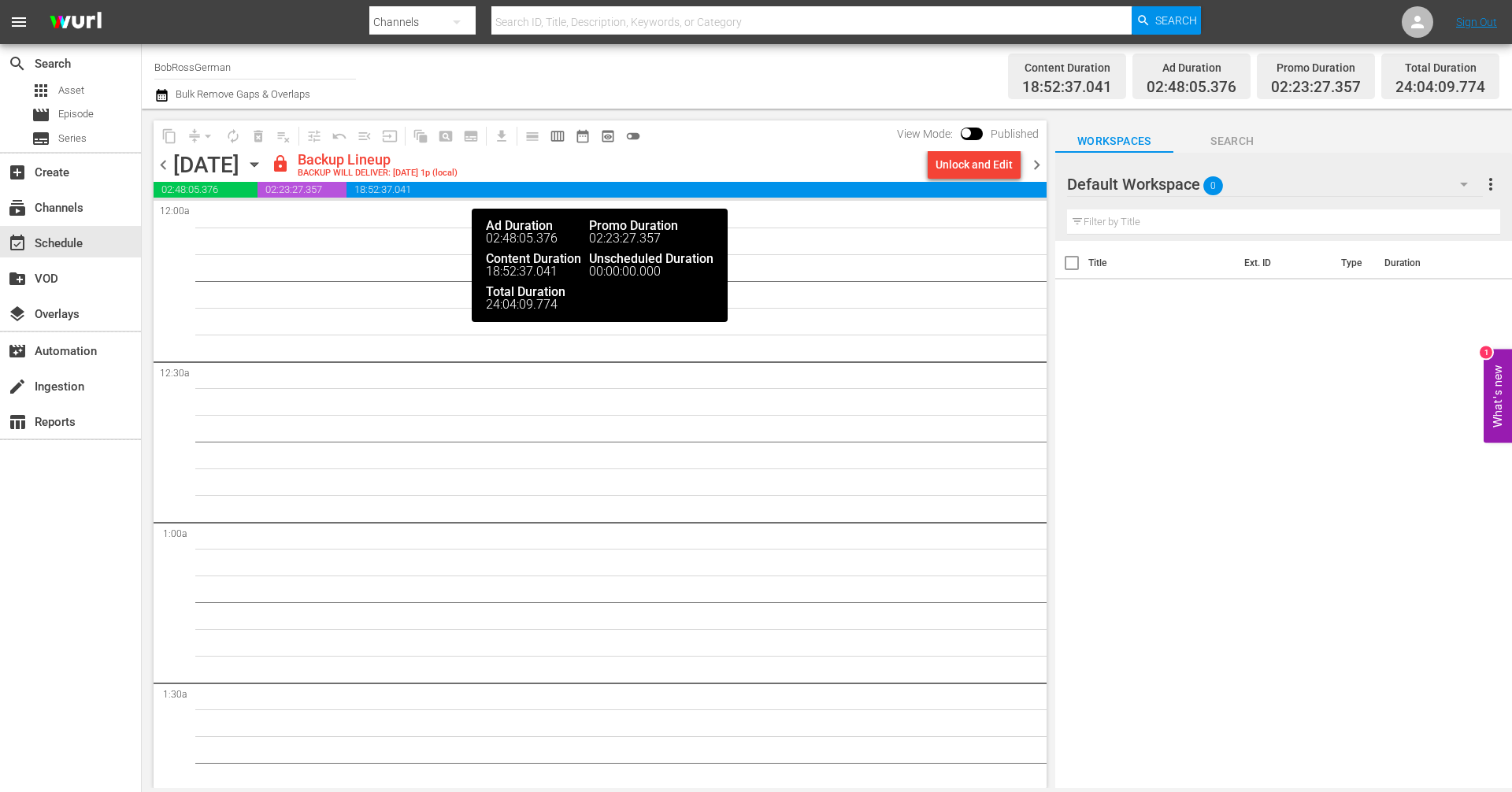
click at [534, 193] on span "18:52:37.041" at bounding box center [696, 190] width 700 height 16
